Goal: Information Seeking & Learning: Learn about a topic

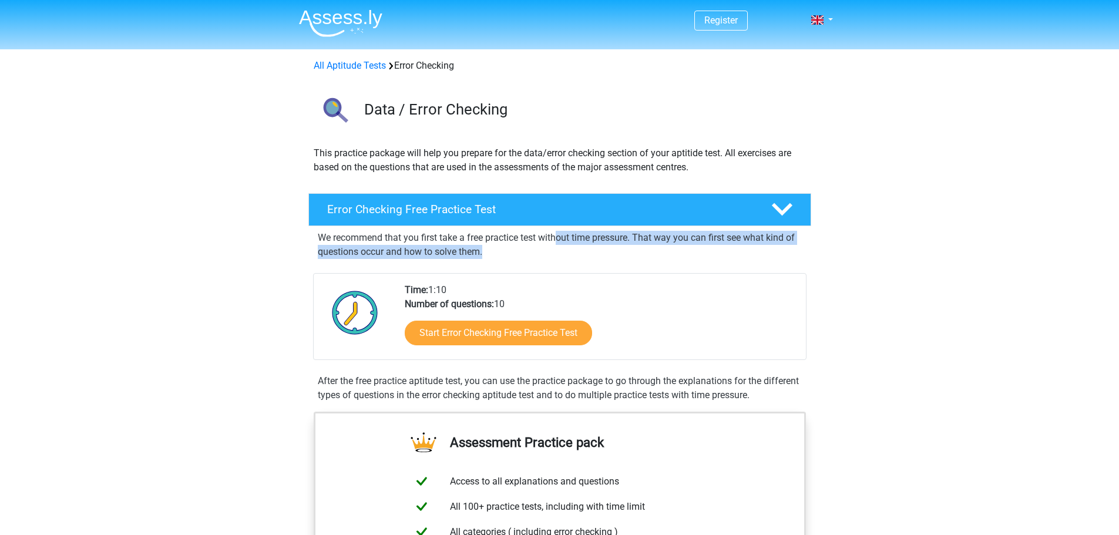
drag, startPoint x: 648, startPoint y: 235, endPoint x: 490, endPoint y: 254, distance: 158.4
click at [490, 254] on p "We recommend that you first take a free practice test without time pressure. Th…" at bounding box center [560, 245] width 484 height 28
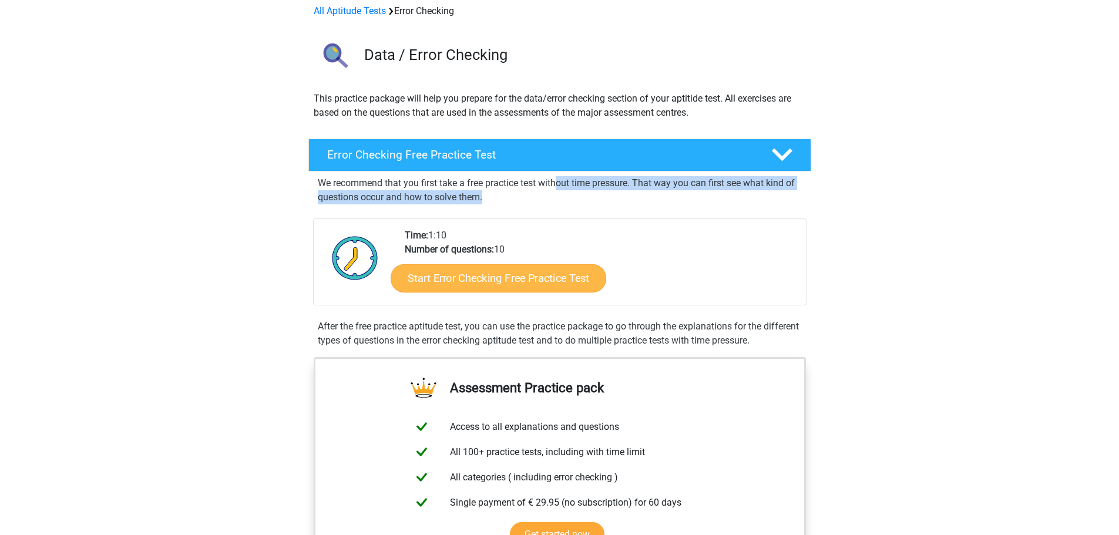
scroll to position [59, 0]
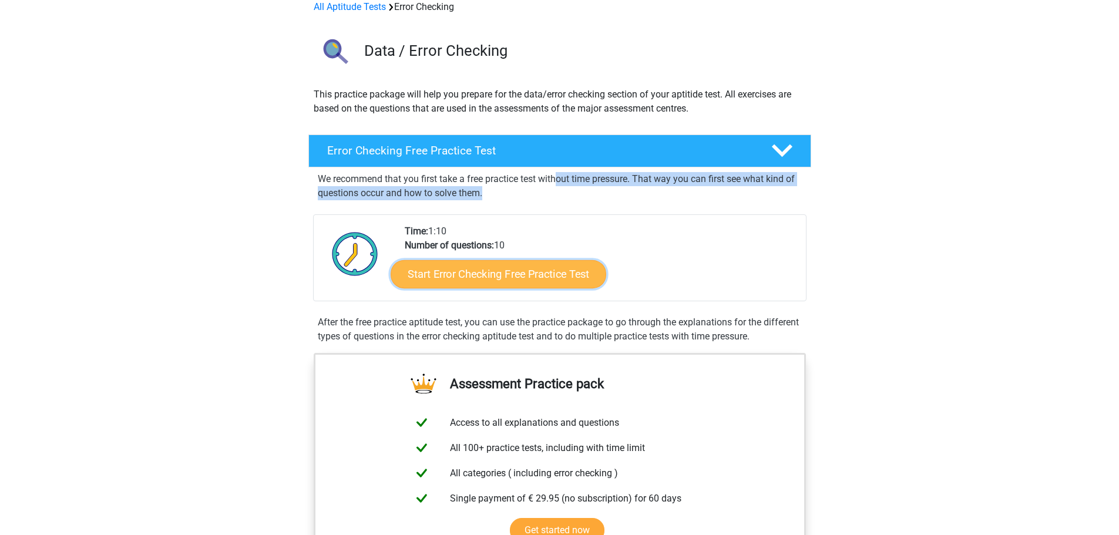
click at [432, 271] on link "Start Error Checking Free Practice Test" at bounding box center [499, 274] width 216 height 28
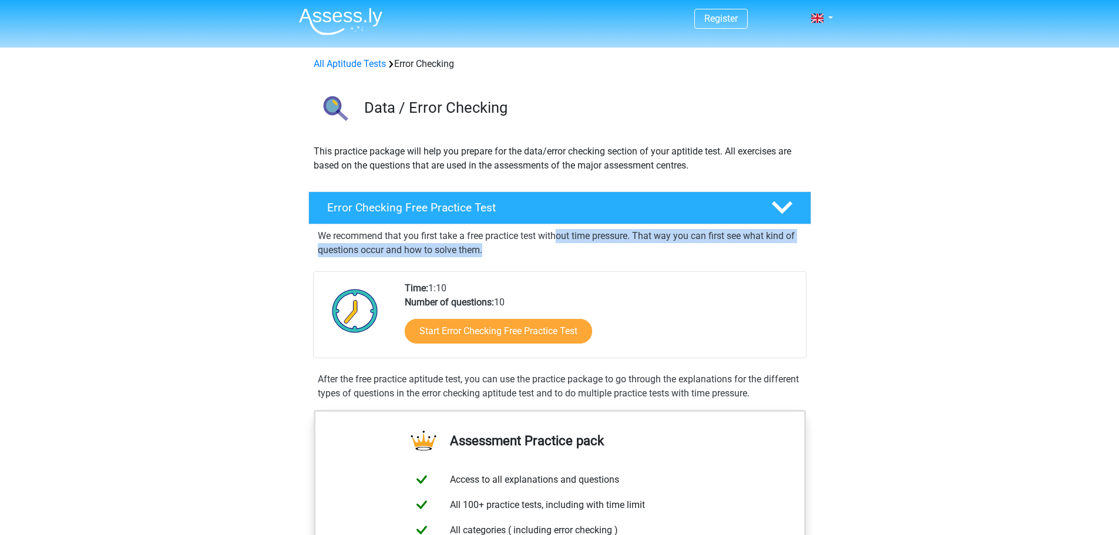
scroll to position [0, 0]
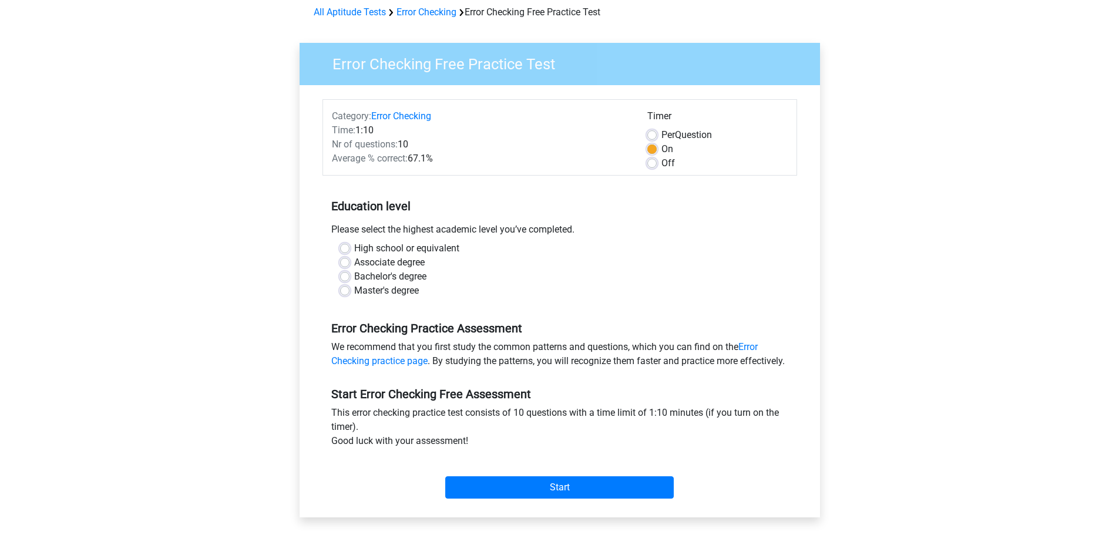
scroll to position [59, 0]
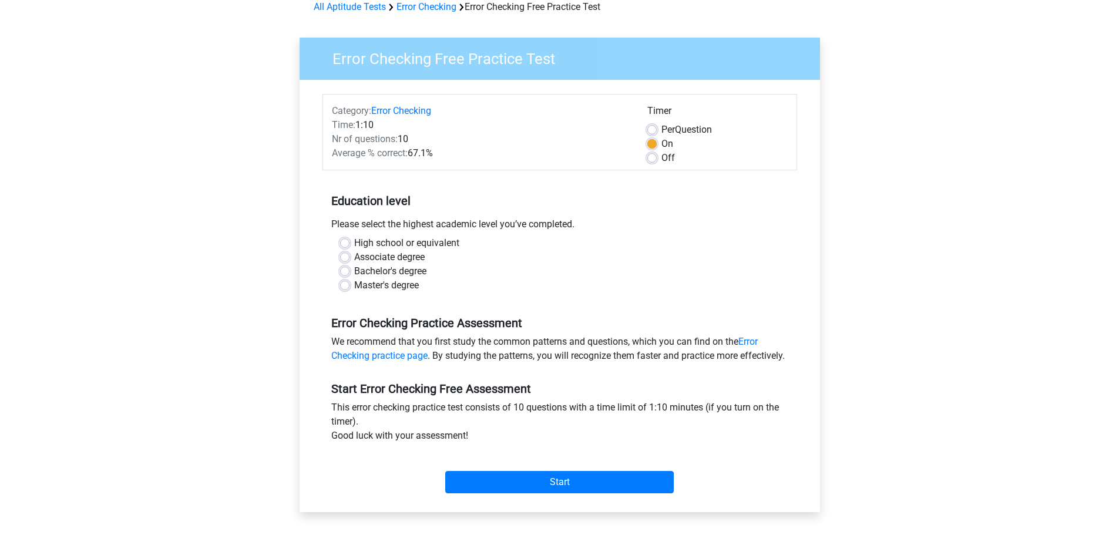
drag, startPoint x: 346, startPoint y: 270, endPoint x: 388, endPoint y: 267, distance: 41.3
click at [354, 270] on label "Bachelor's degree" at bounding box center [390, 271] width 72 height 14
click at [346, 270] on input "Bachelor's degree" at bounding box center [344, 270] width 9 height 12
radio input "true"
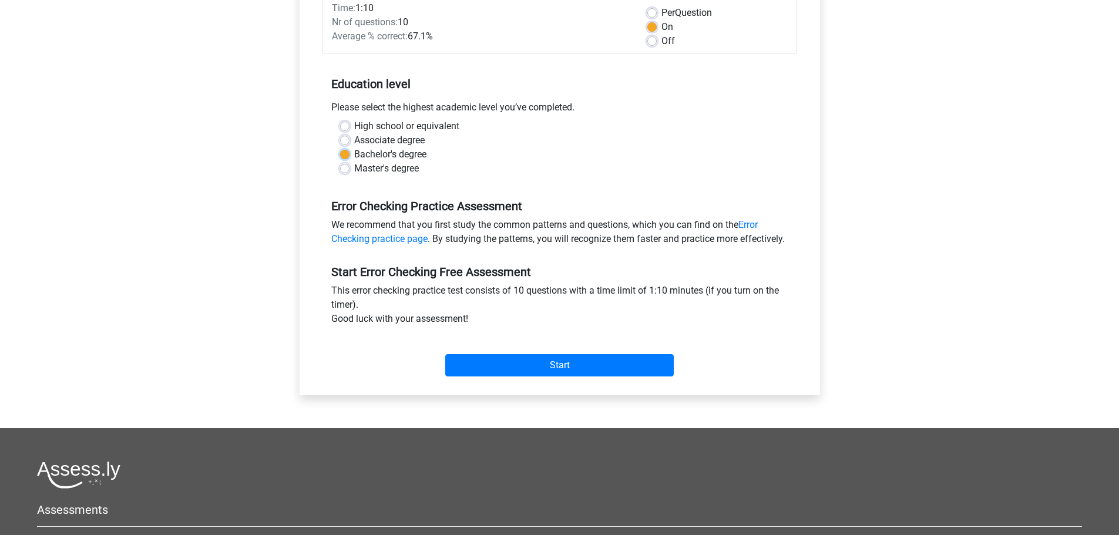
scroll to position [176, 0]
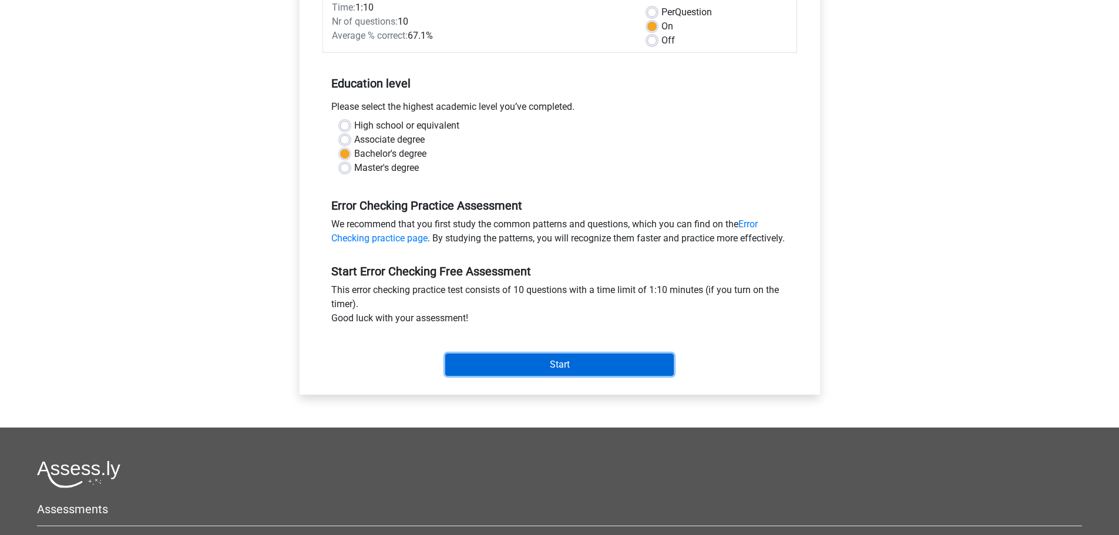
click at [563, 376] on input "Start" at bounding box center [559, 365] width 228 height 22
click at [549, 373] on input "Start" at bounding box center [559, 365] width 228 height 22
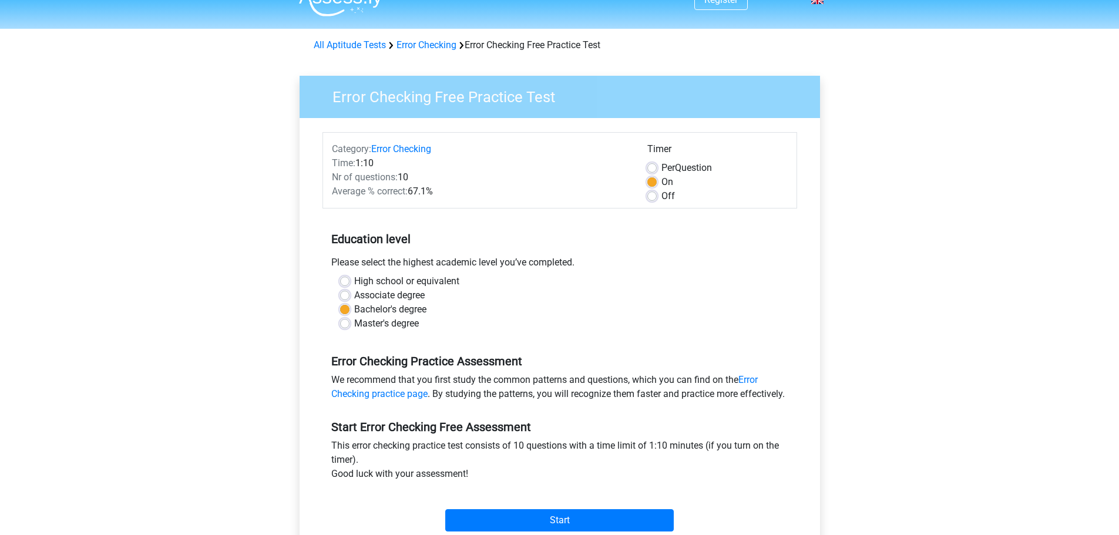
scroll to position [0, 0]
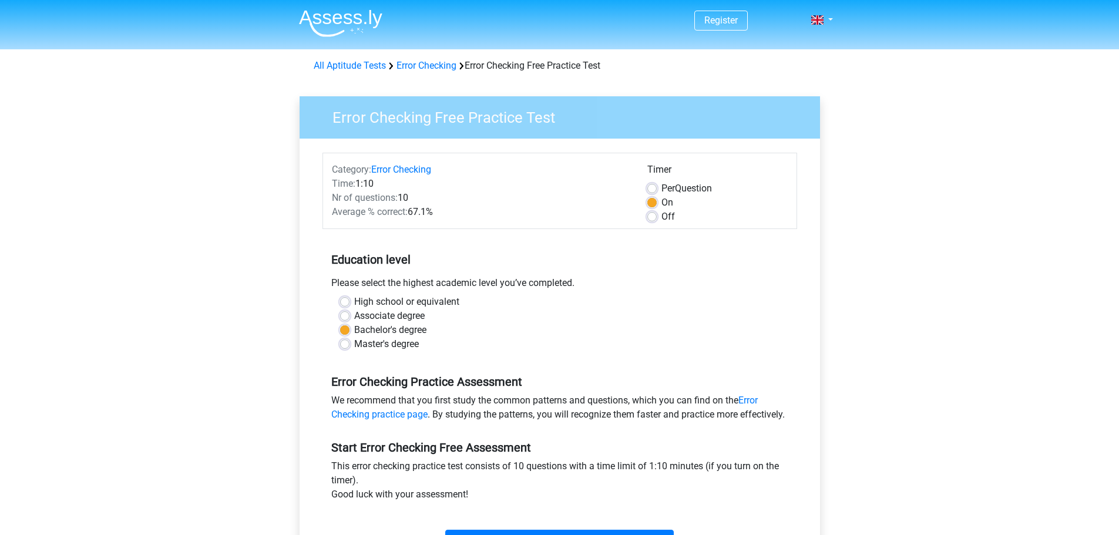
click at [539, 67] on div "All Aptitude Tests Error Checking Error Checking Free Practice Test" at bounding box center [560, 66] width 502 height 14
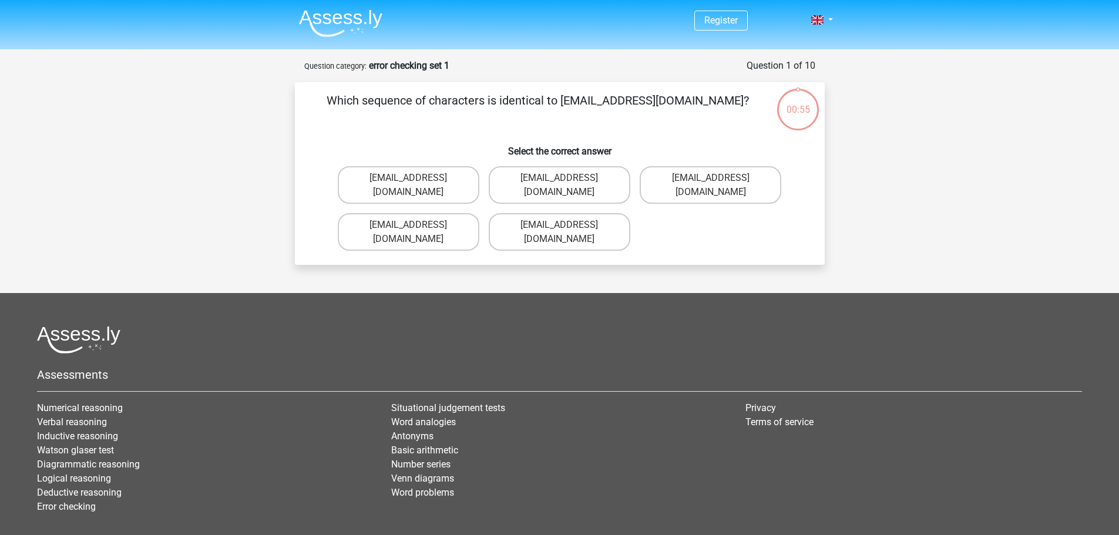
drag, startPoint x: 600, startPoint y: 101, endPoint x: 687, endPoint y: 106, distance: 87.7
click at [687, 106] on p "Which sequence of characters is identical to Evie_Meade@jointmail.com.uk?" at bounding box center [538, 109] width 448 height 35
drag, startPoint x: 351, startPoint y: 207, endPoint x: 608, endPoint y: 214, distance: 257.9
click at [461, 213] on label "Evie_Meade@joinmail.com.uk" at bounding box center [409, 232] width 142 height 38
click at [416, 225] on input "Evie_Meade@joinmail.com.uk" at bounding box center [412, 229] width 8 height 8
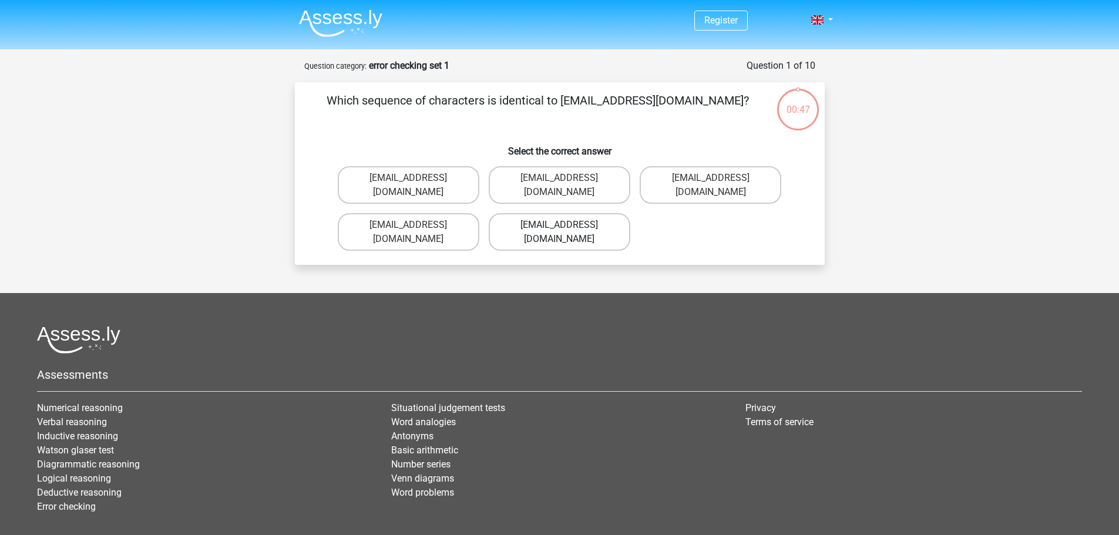
radio input "true"
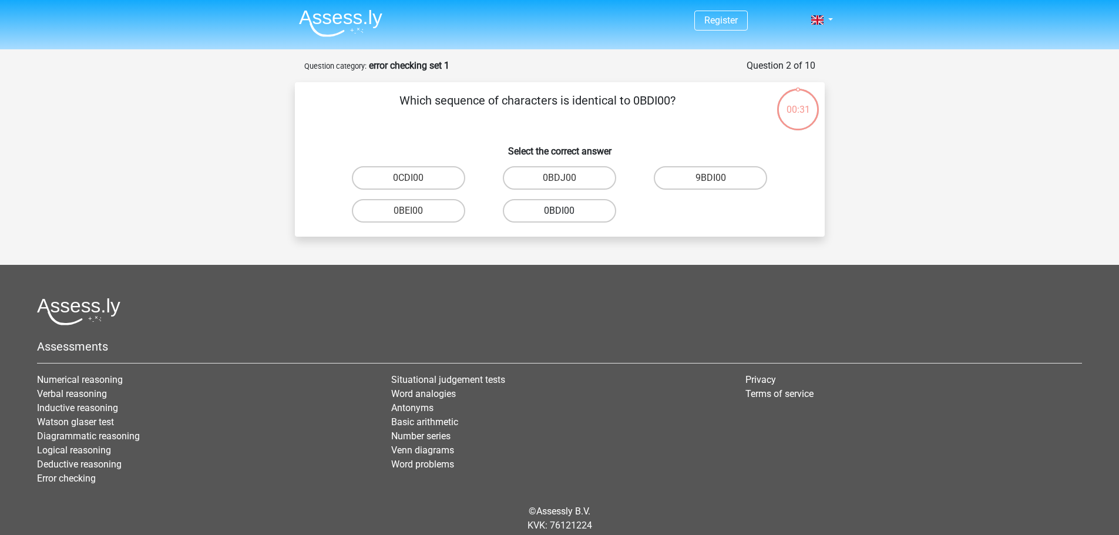
click at [568, 214] on label "0BDI00" at bounding box center [559, 210] width 113 height 23
click at [567, 214] on input "0BDI00" at bounding box center [563, 215] width 8 height 8
radio input "true"
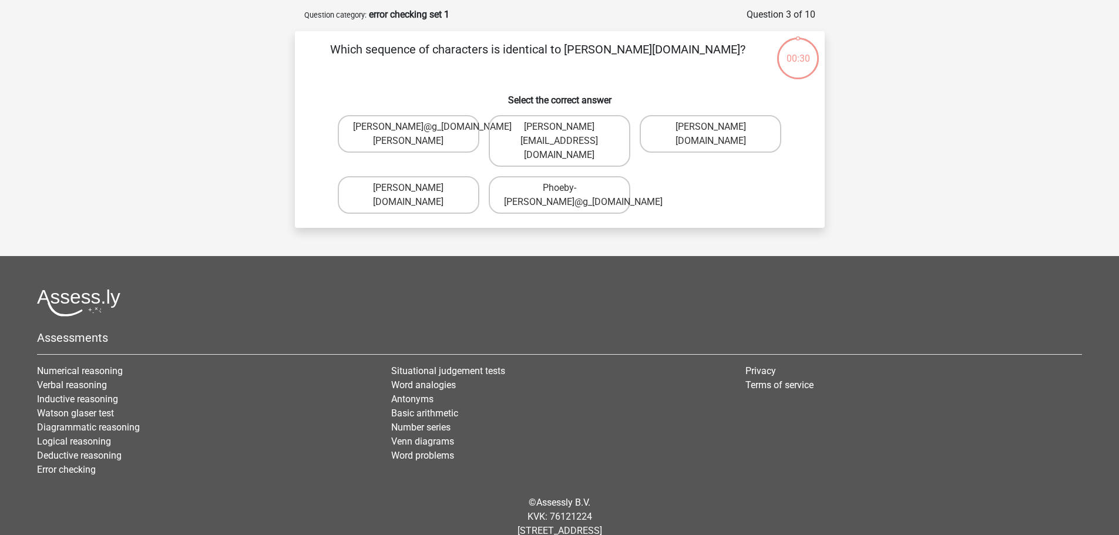
scroll to position [59, 0]
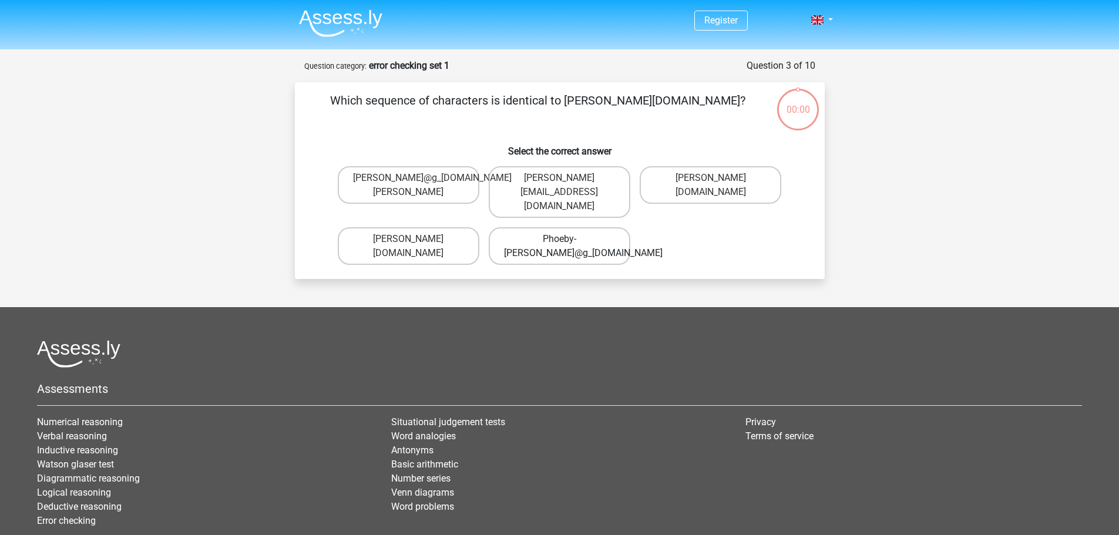
scroll to position [59, 0]
